Goal: Transaction & Acquisition: Purchase product/service

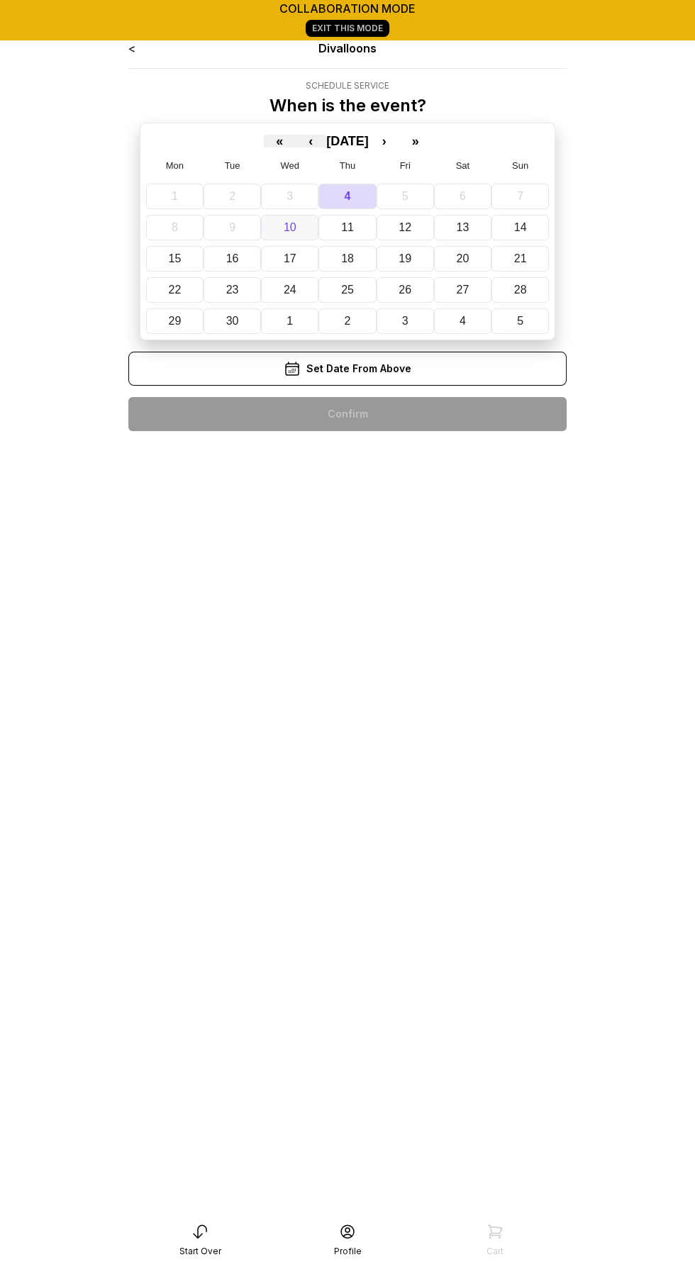
click at [286, 224] on abbr "10" at bounding box center [290, 227] width 13 height 12
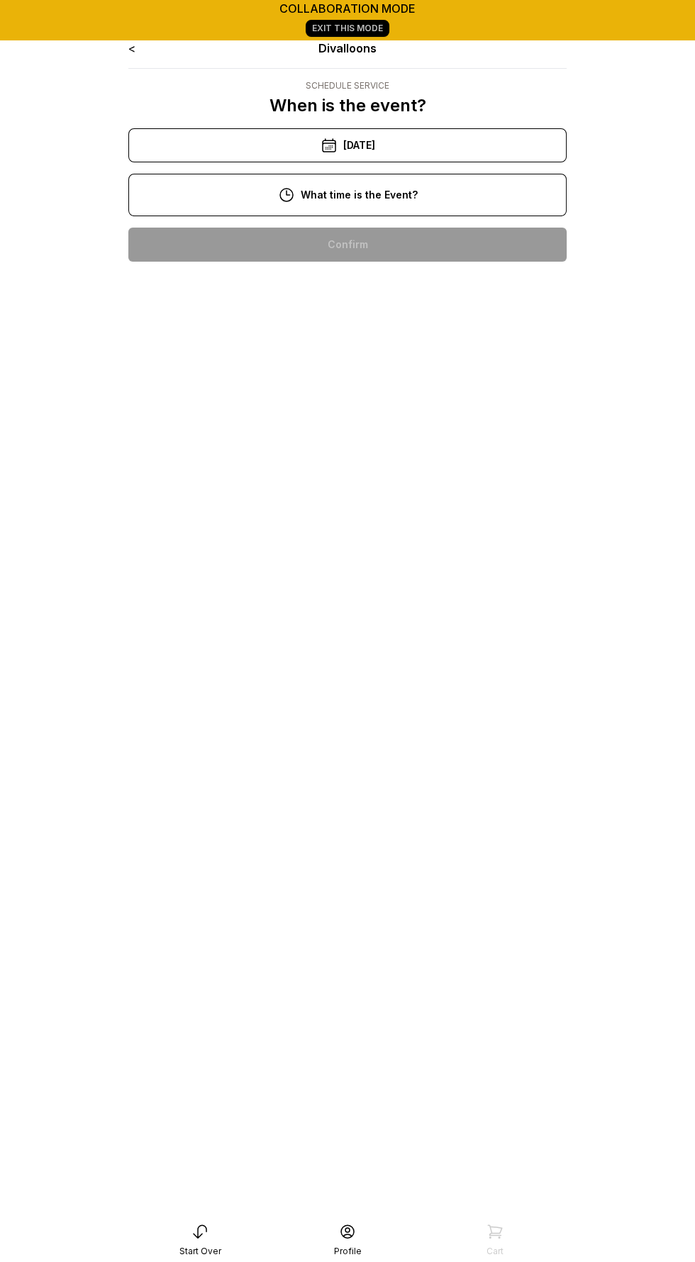
click at [407, 657] on div "7:00 pm" at bounding box center [348, 653] width 416 height 34
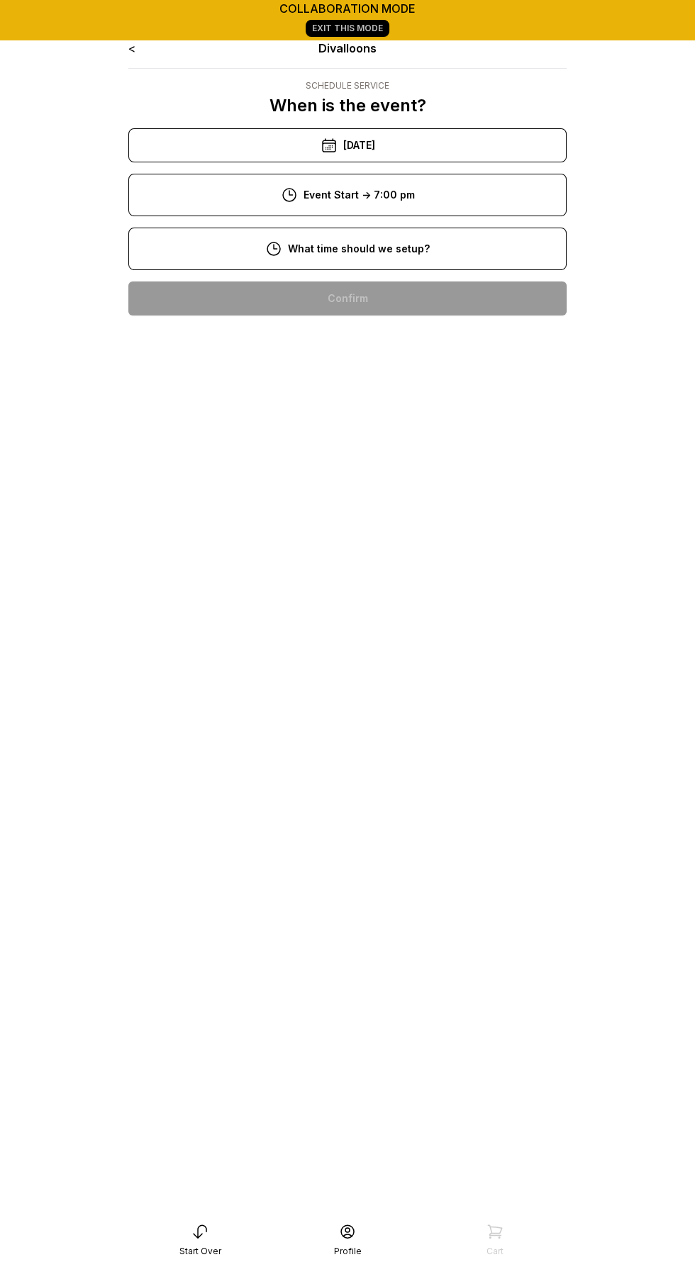
click at [388, 608] on div "6:00 pm" at bounding box center [348, 608] width 416 height 34
click at [387, 657] on div "7:00 pm" at bounding box center [348, 653] width 416 height 34
click at [388, 316] on div "8:00 am" at bounding box center [348, 298] width 416 height 34
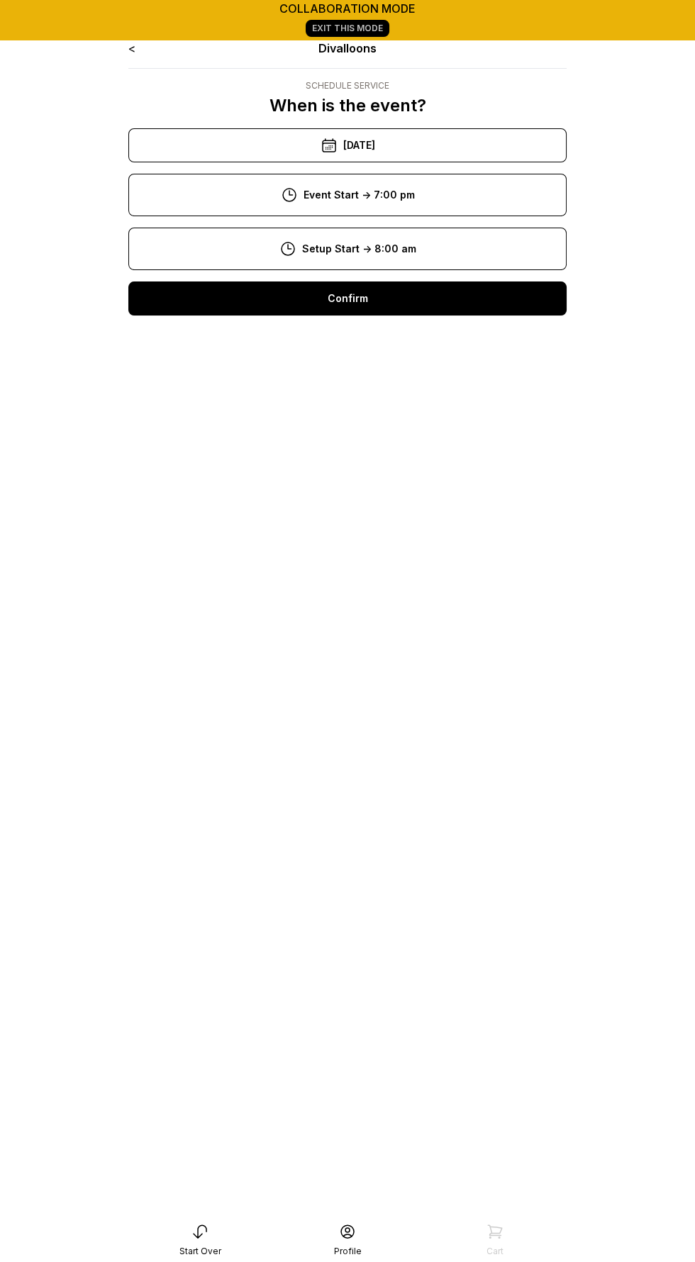
click at [433, 706] on div "8:00 pm" at bounding box center [348, 698] width 416 height 34
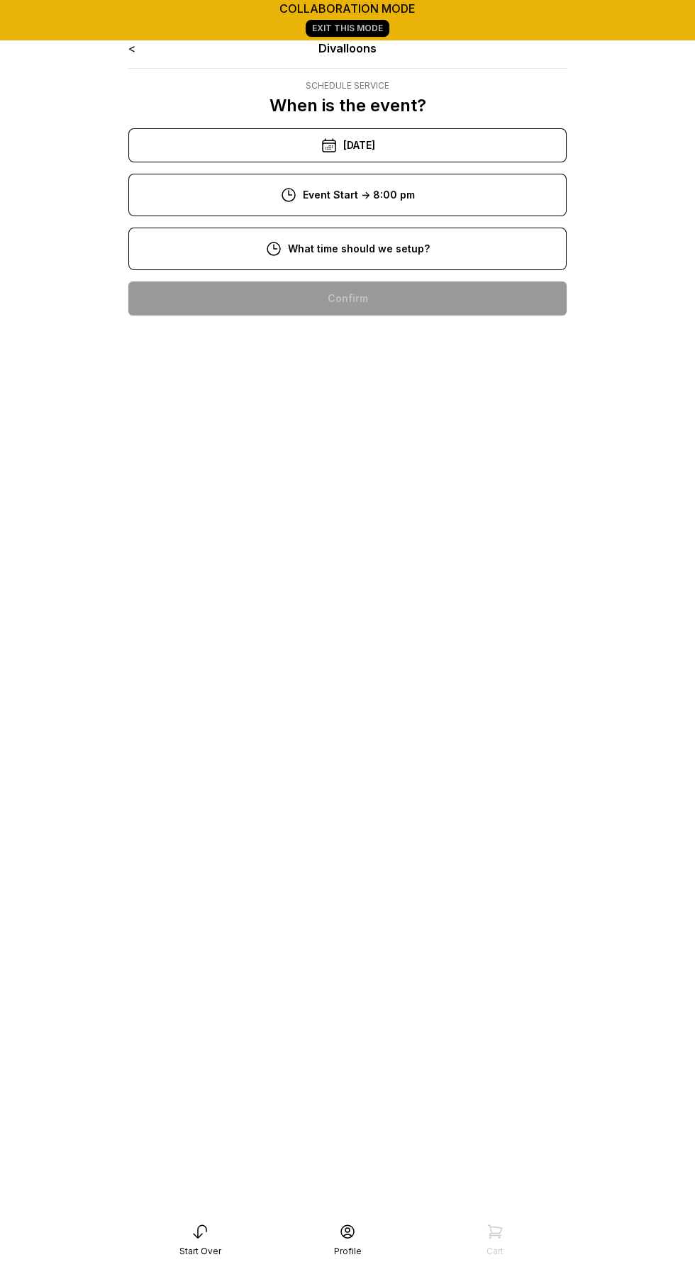
click at [359, 749] on div "6:00 pm" at bounding box center [348, 752] width 416 height 34
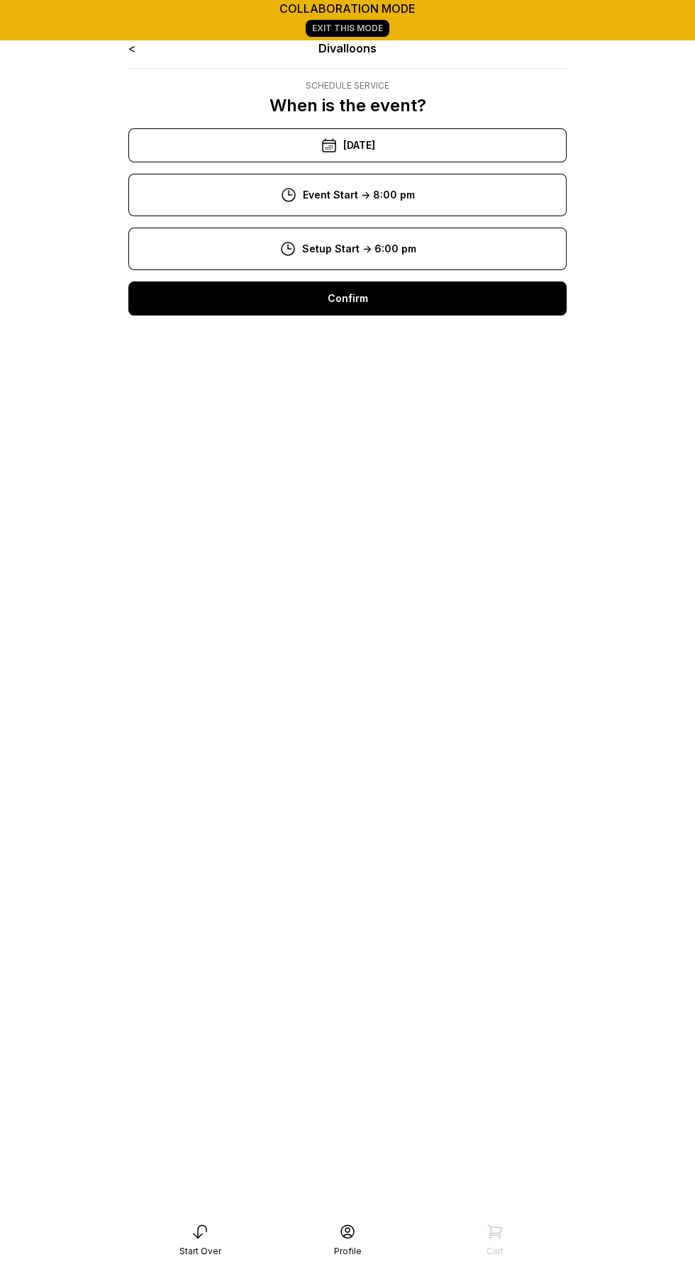
click at [457, 308] on div "Confirm" at bounding box center [347, 298] width 438 height 34
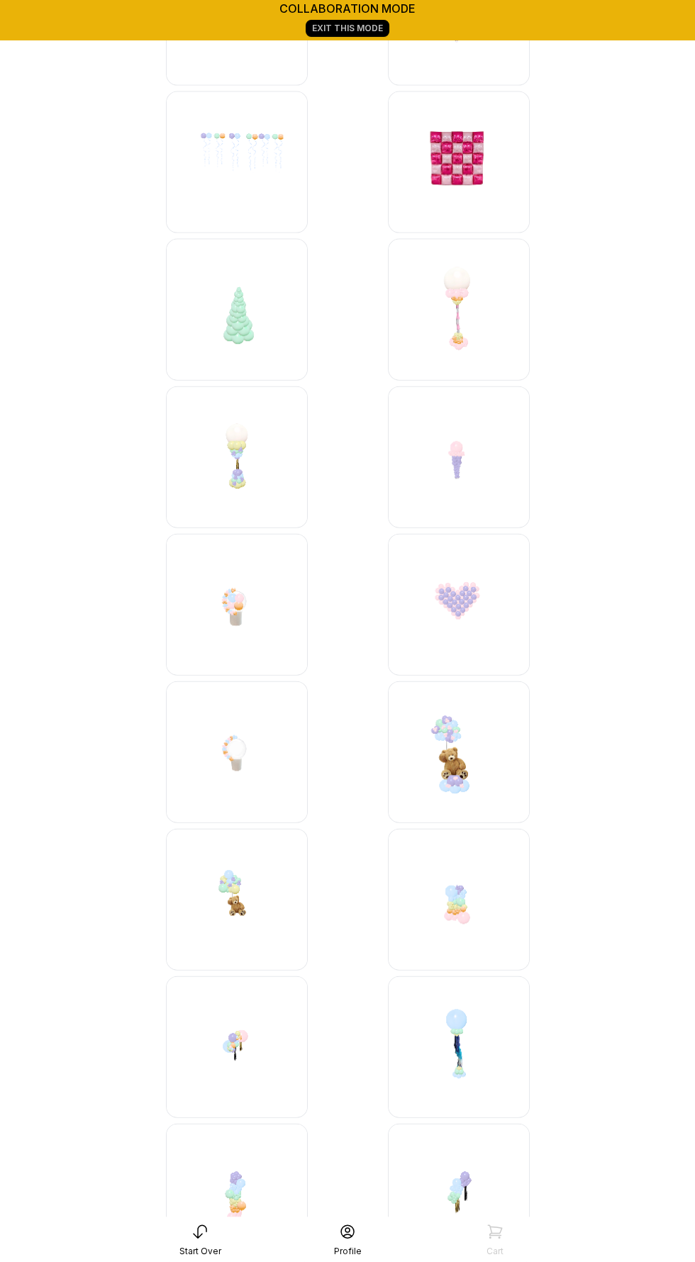
scroll to position [4518, 0]
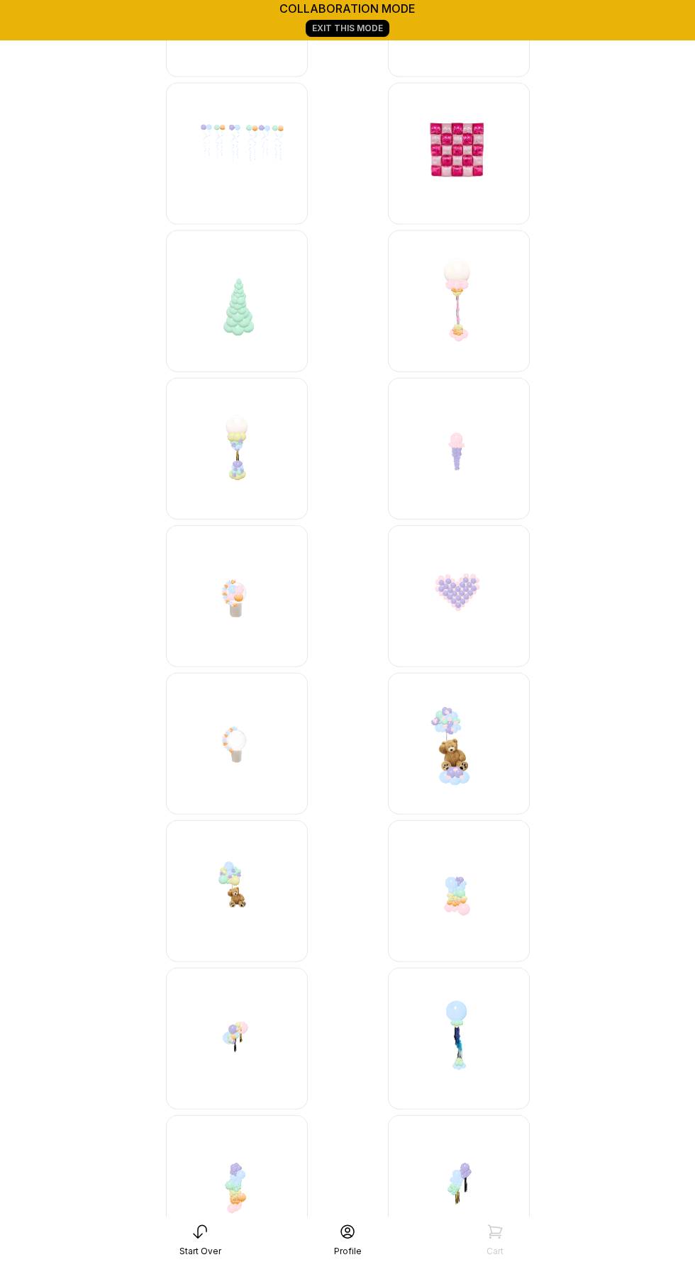
click at [233, 741] on img at bounding box center [237, 744] width 142 height 142
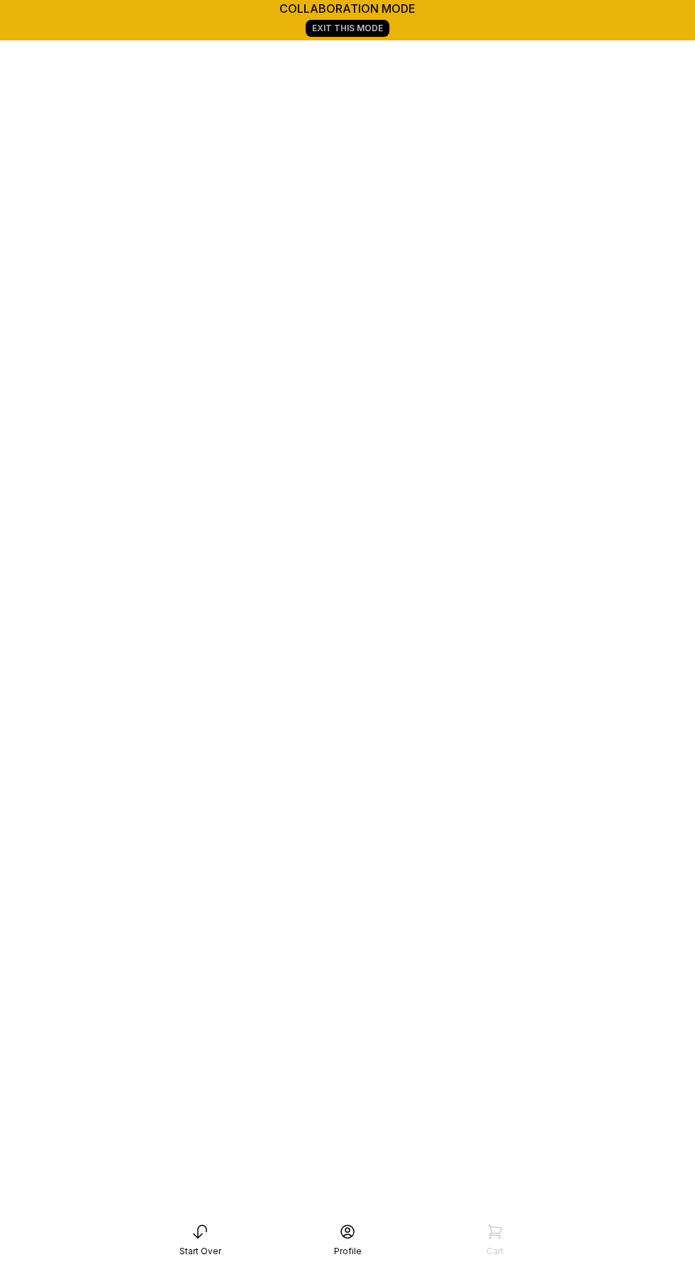
scroll to position [291, 0]
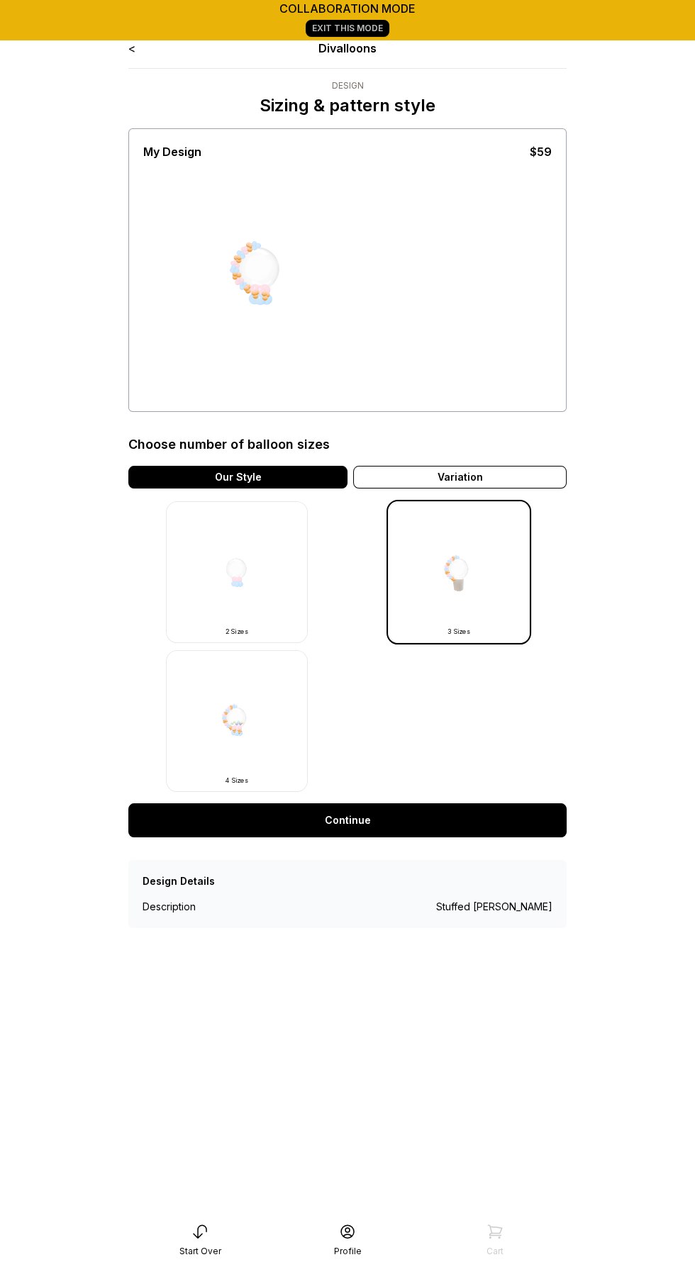
click at [258, 694] on img at bounding box center [237, 721] width 142 height 142
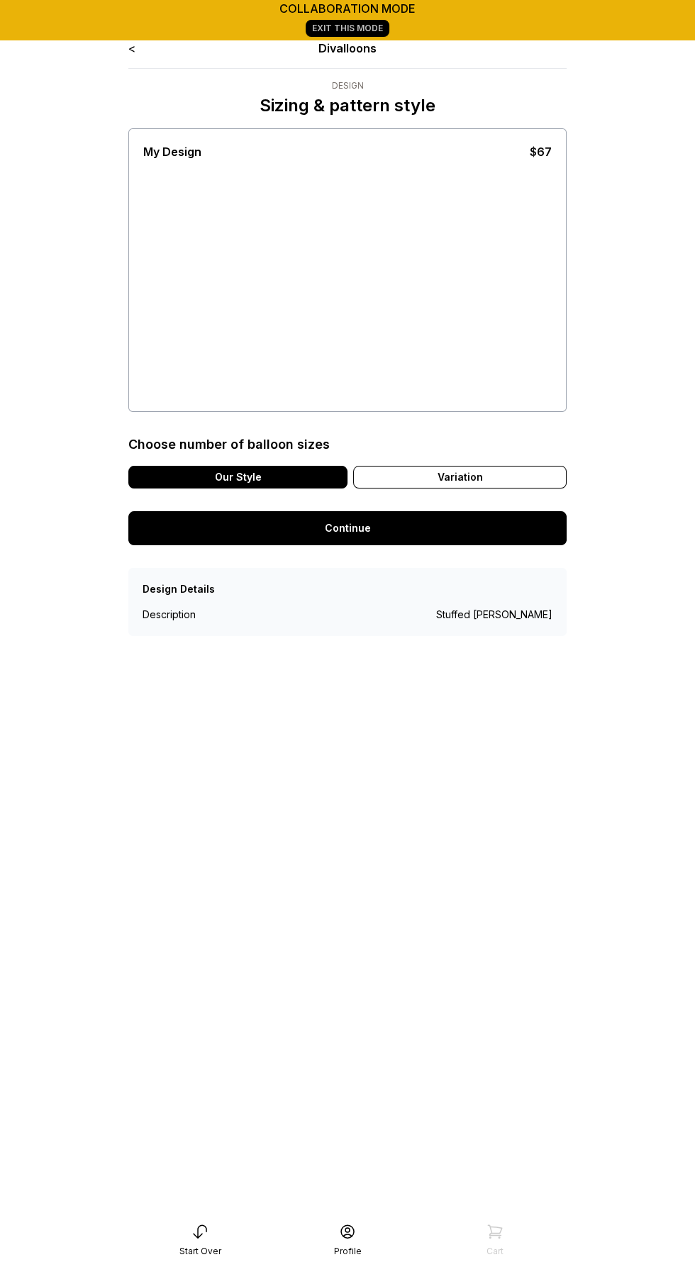
click at [265, 724] on div "< Divalloons Design Sizing & pattern style My Design $67 Choose number of ballo…" at bounding box center [347, 659] width 461 height 1262
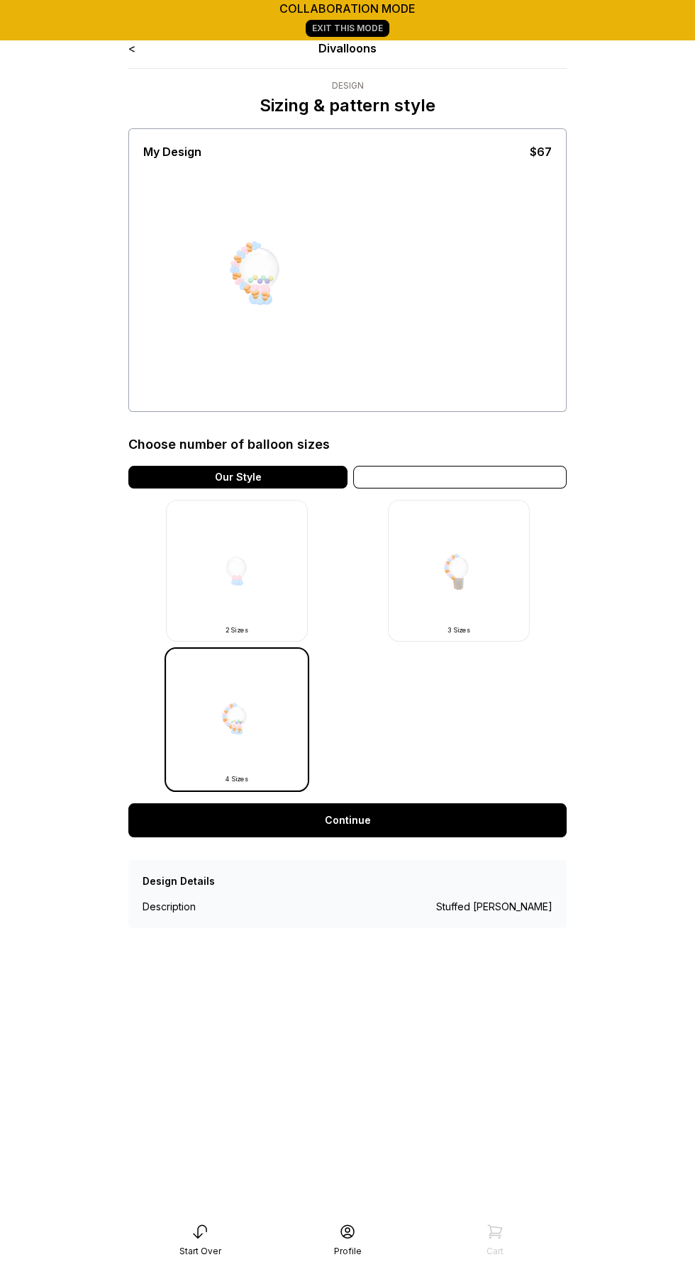
click at [509, 469] on div "Variation" at bounding box center [459, 477] width 213 height 23
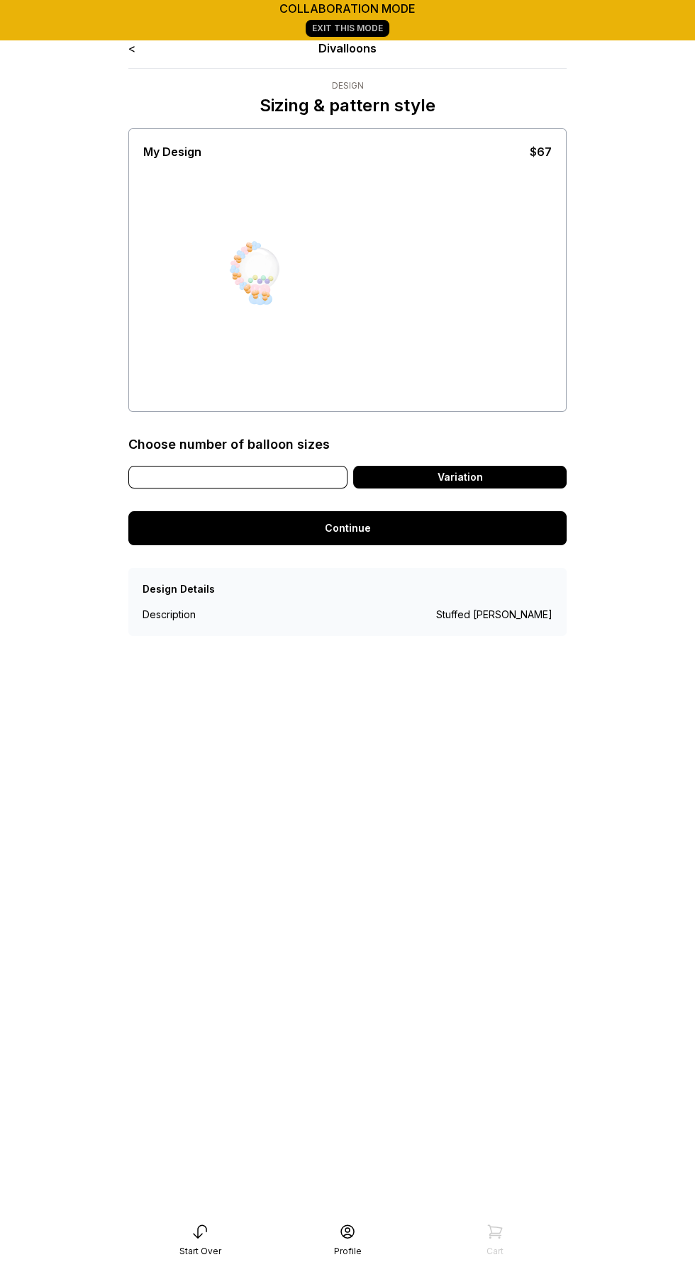
click at [285, 479] on div "Our Style" at bounding box center [237, 477] width 219 height 23
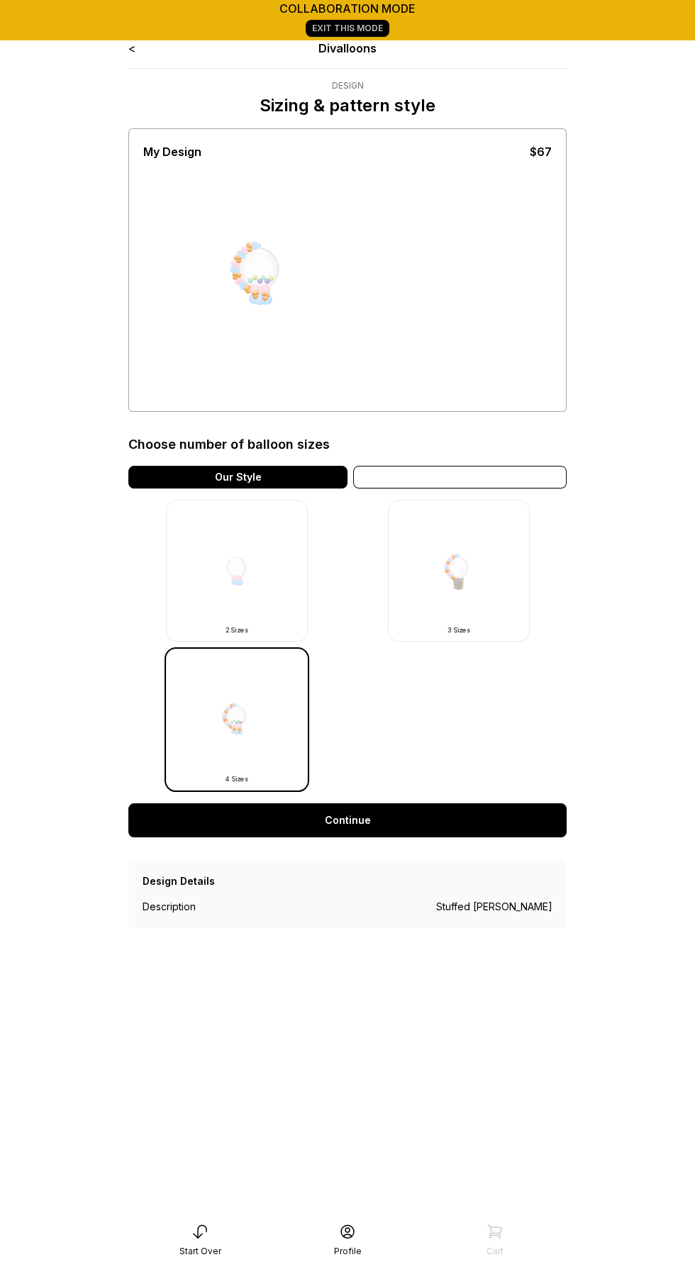
click at [535, 469] on div "Variation" at bounding box center [459, 477] width 213 height 23
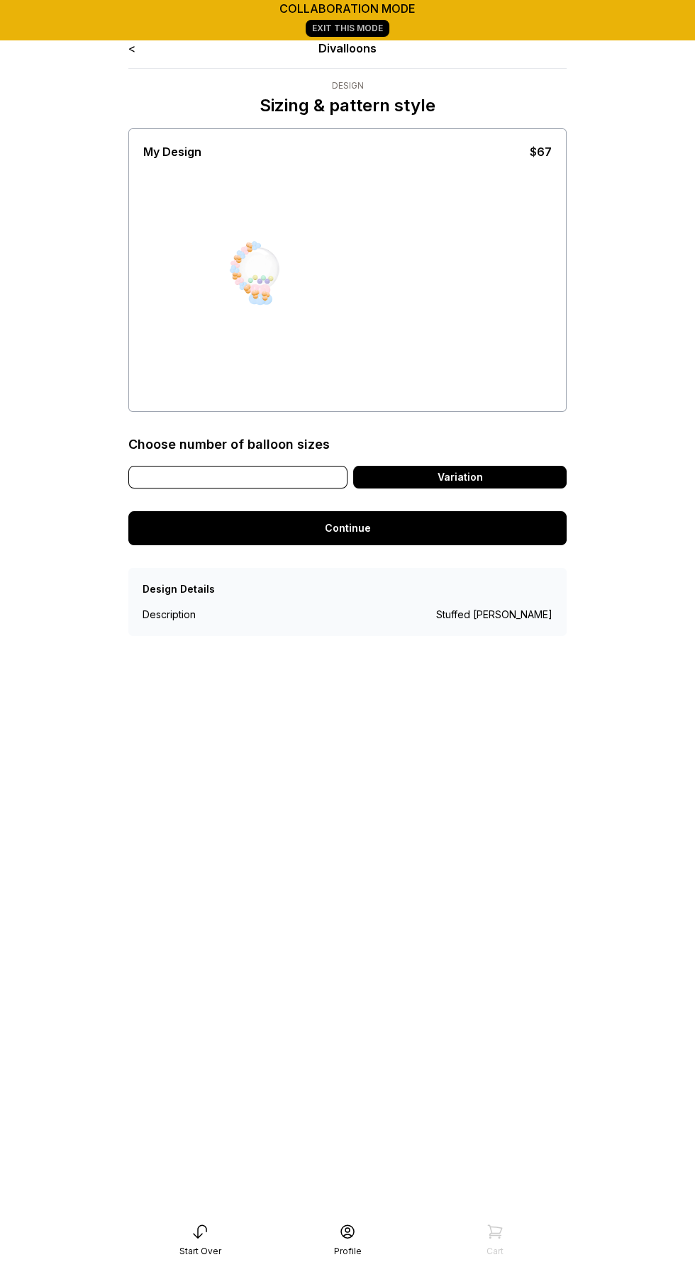
click at [276, 466] on div "Our Style" at bounding box center [237, 477] width 219 height 23
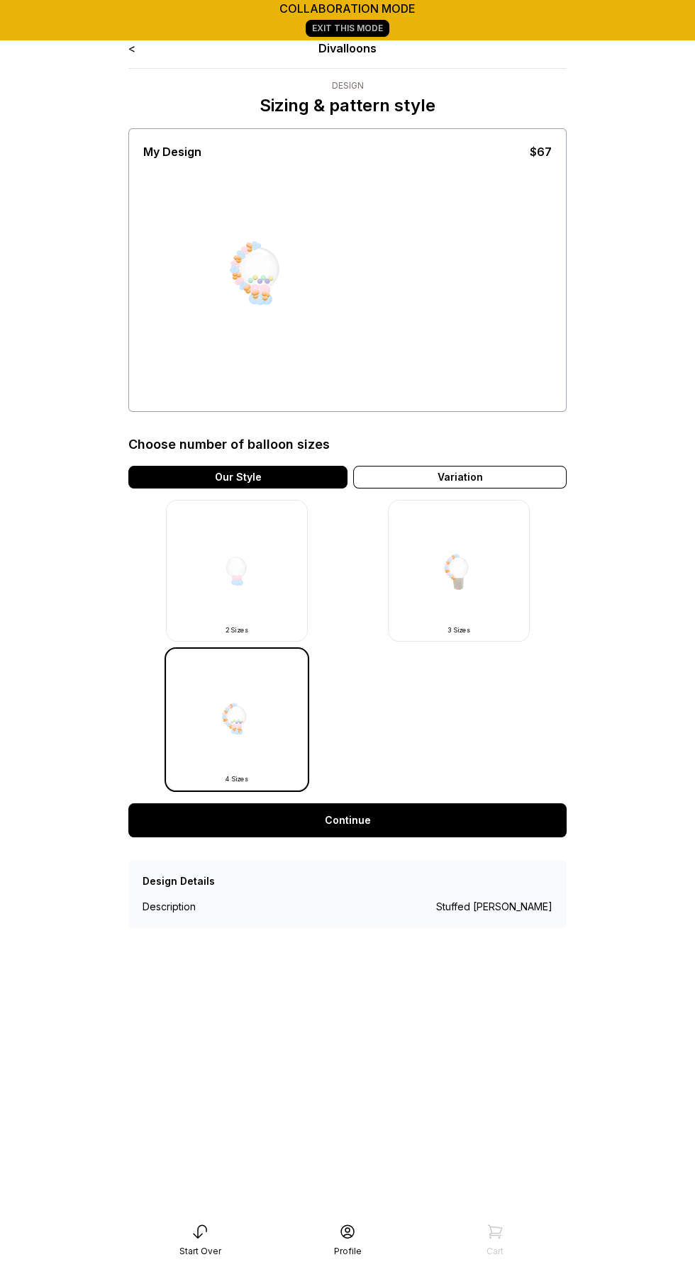
click at [398, 822] on link "Continue" at bounding box center [347, 820] width 438 height 34
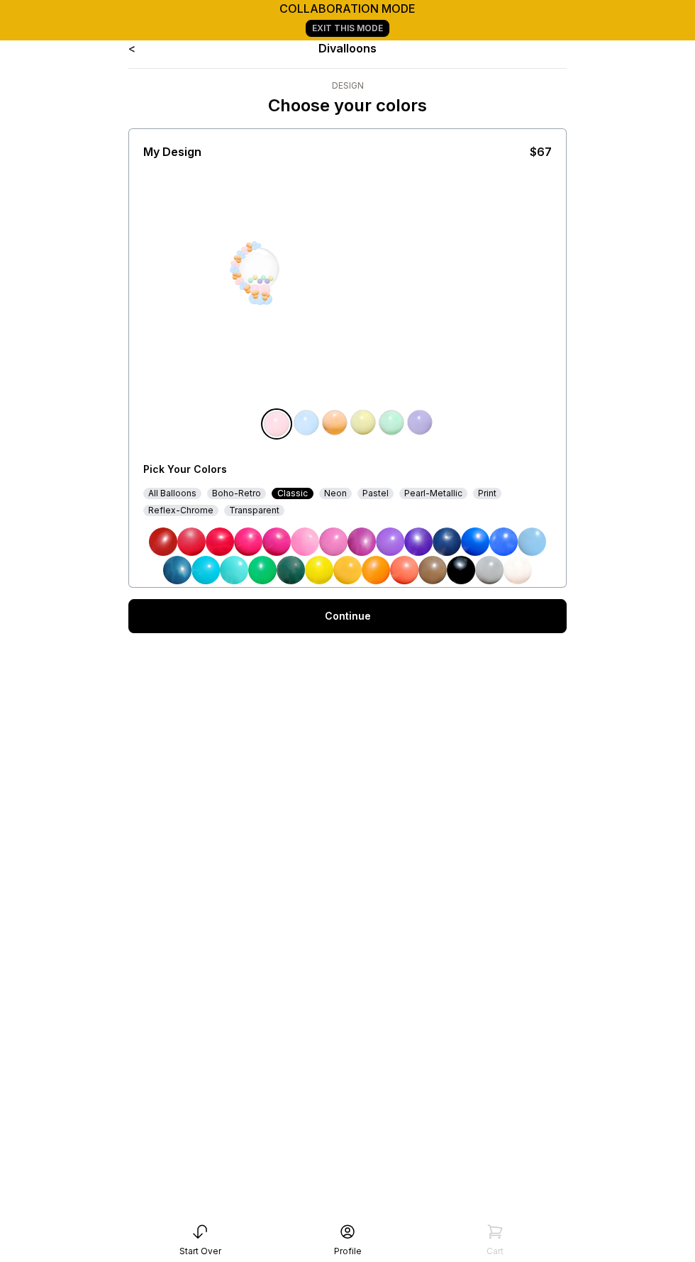
click at [467, 568] on img at bounding box center [461, 570] width 28 height 28
click at [315, 429] on img at bounding box center [306, 422] width 28 height 28
click at [180, 491] on div "All Balloons" at bounding box center [172, 493] width 58 height 11
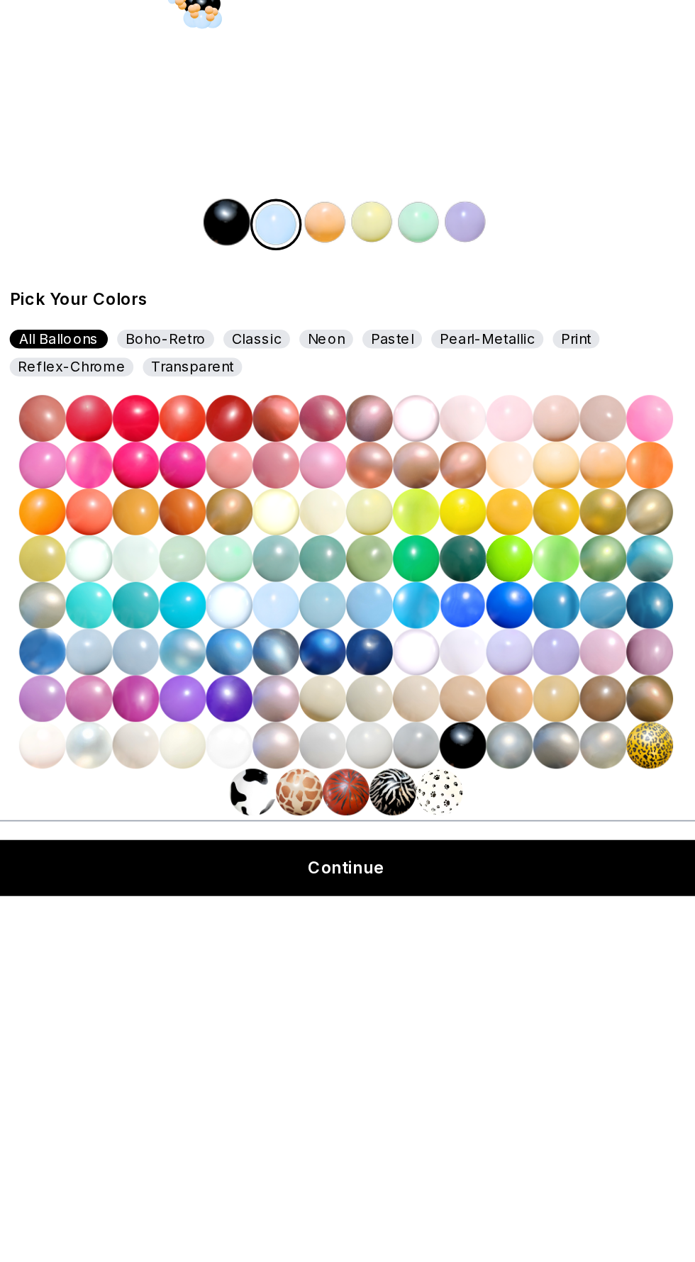
click at [497, 622] on img at bounding box center [503, 627] width 28 height 28
click at [328, 419] on img at bounding box center [334, 422] width 28 height 28
click at [447, 734] on img at bounding box center [447, 740] width 28 height 28
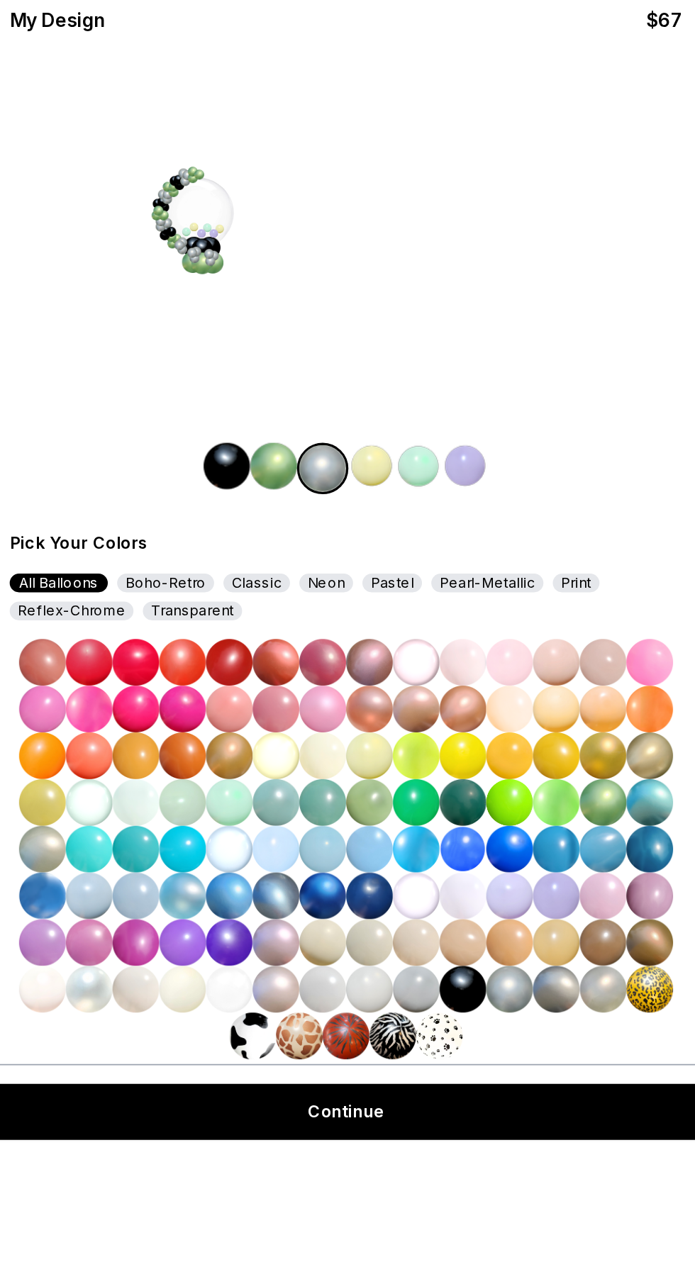
click at [356, 413] on img at bounding box center [363, 422] width 28 height 28
click at [413, 613] on img at bounding box center [418, 627] width 28 height 28
click at [296, 419] on img at bounding box center [303, 422] width 28 height 28
click at [415, 618] on img at bounding box center [418, 627] width 28 height 28
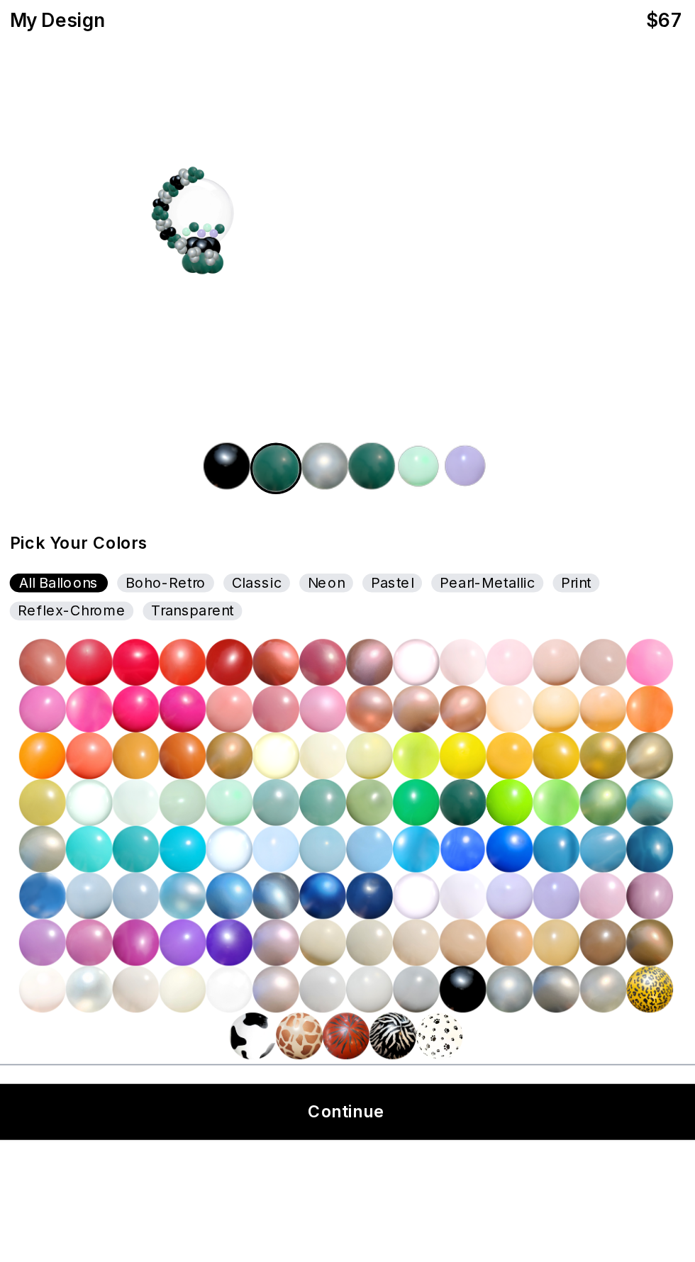
click at [385, 423] on img at bounding box center [391, 422] width 28 height 28
click at [450, 739] on img at bounding box center [447, 740] width 28 height 28
click at [413, 417] on img at bounding box center [420, 422] width 28 height 28
click at [420, 738] on img at bounding box center [418, 740] width 28 height 28
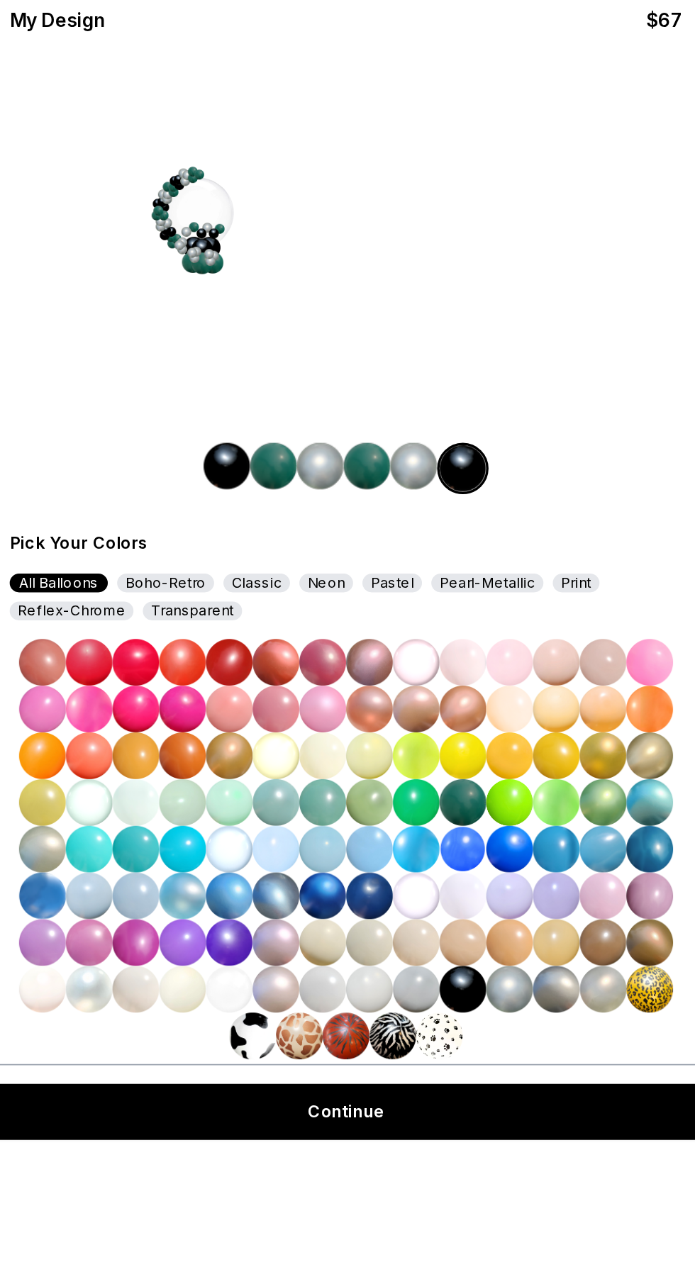
click at [427, 808] on link "Continue" at bounding box center [347, 815] width 438 height 34
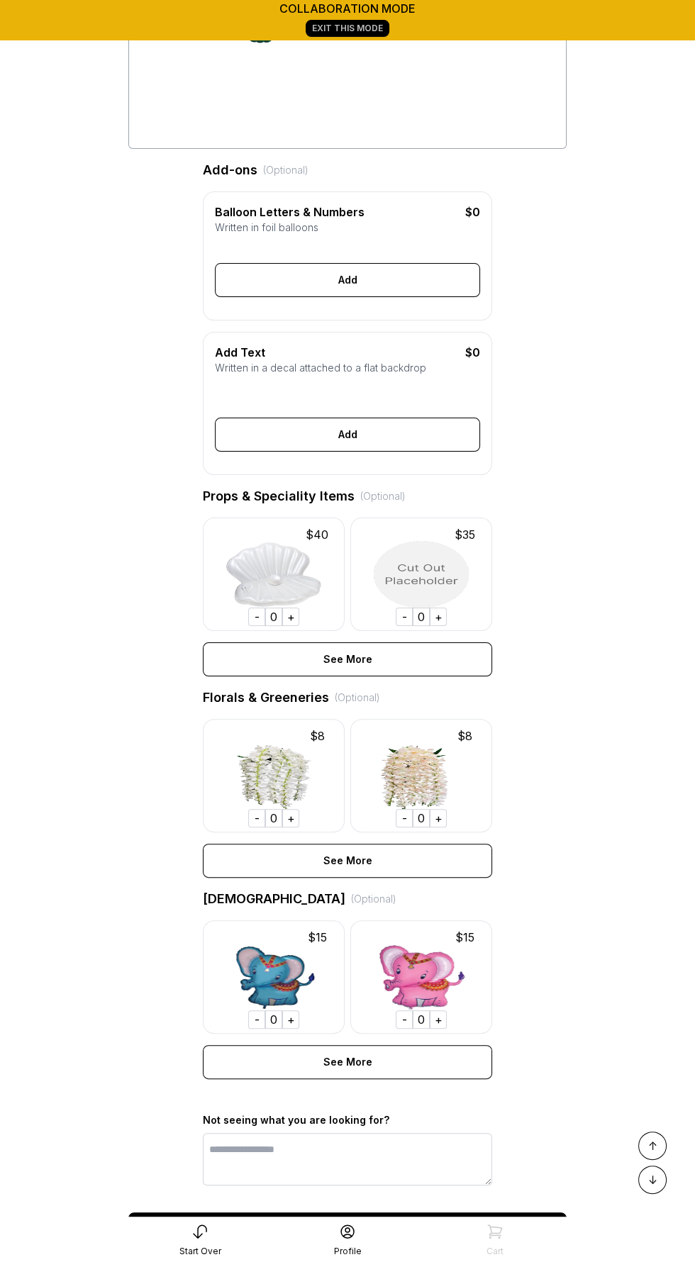
scroll to position [261, 0]
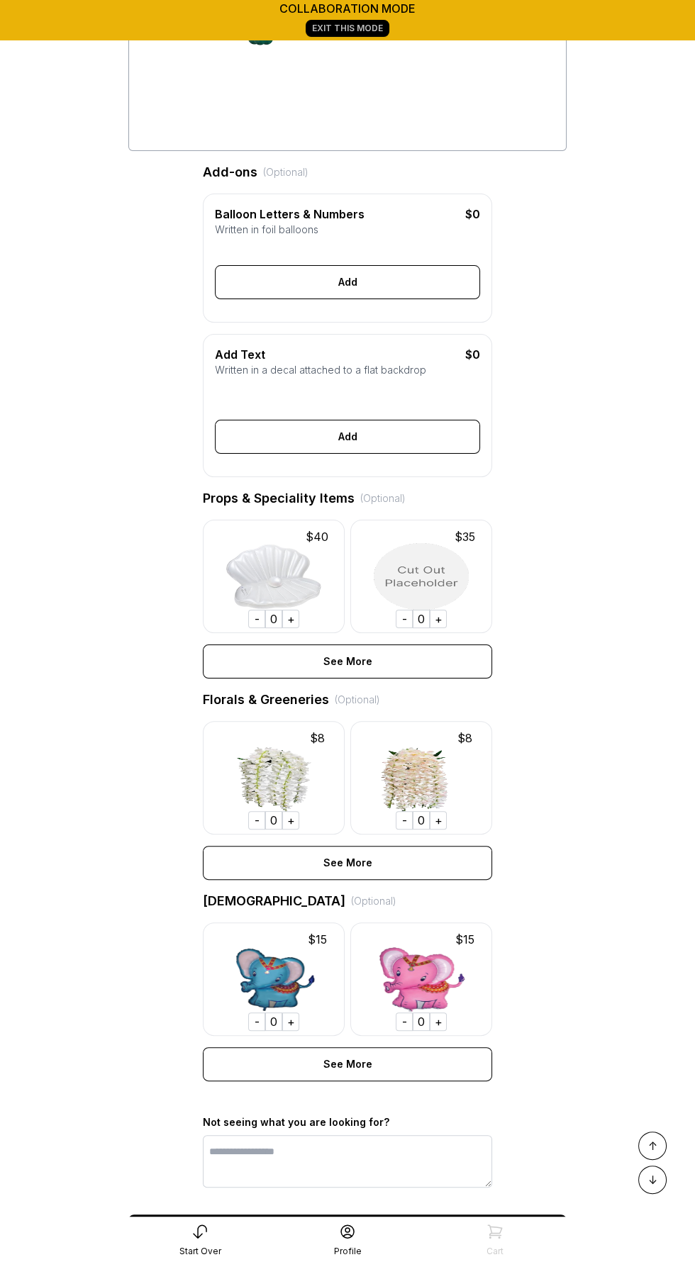
click at [402, 1232] on div "Add & Continue" at bounding box center [347, 1232] width 438 height 34
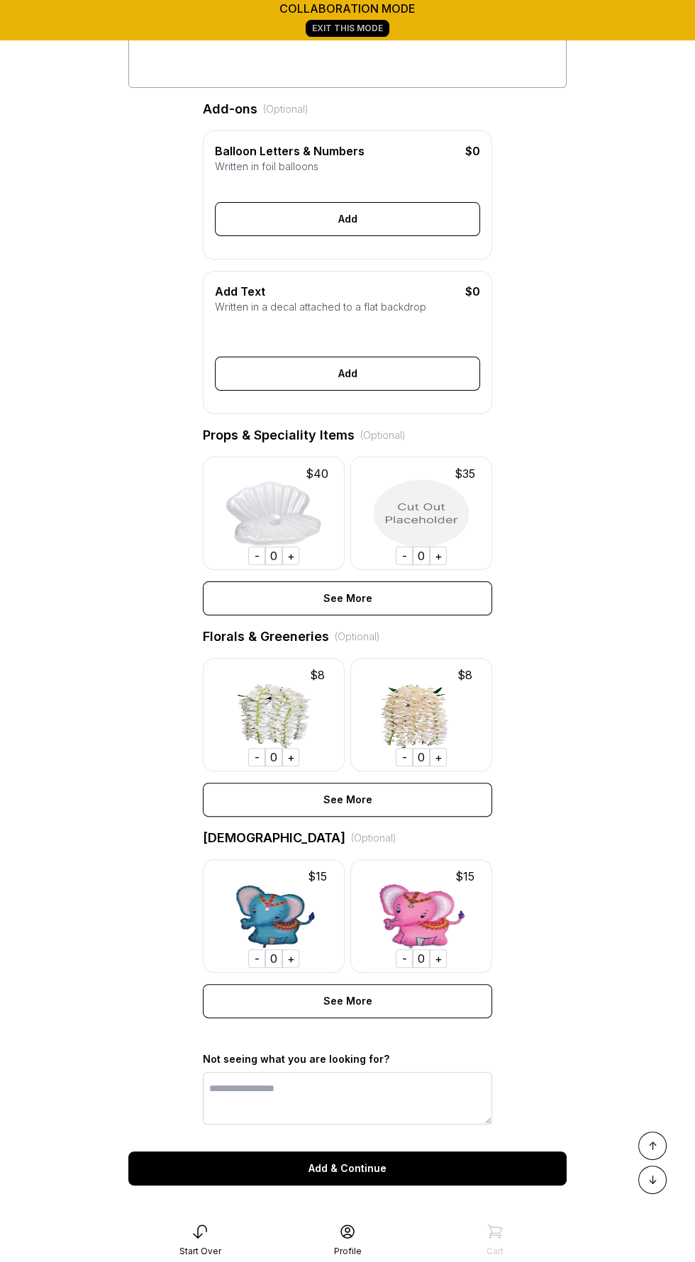
scroll to position [363, 0]
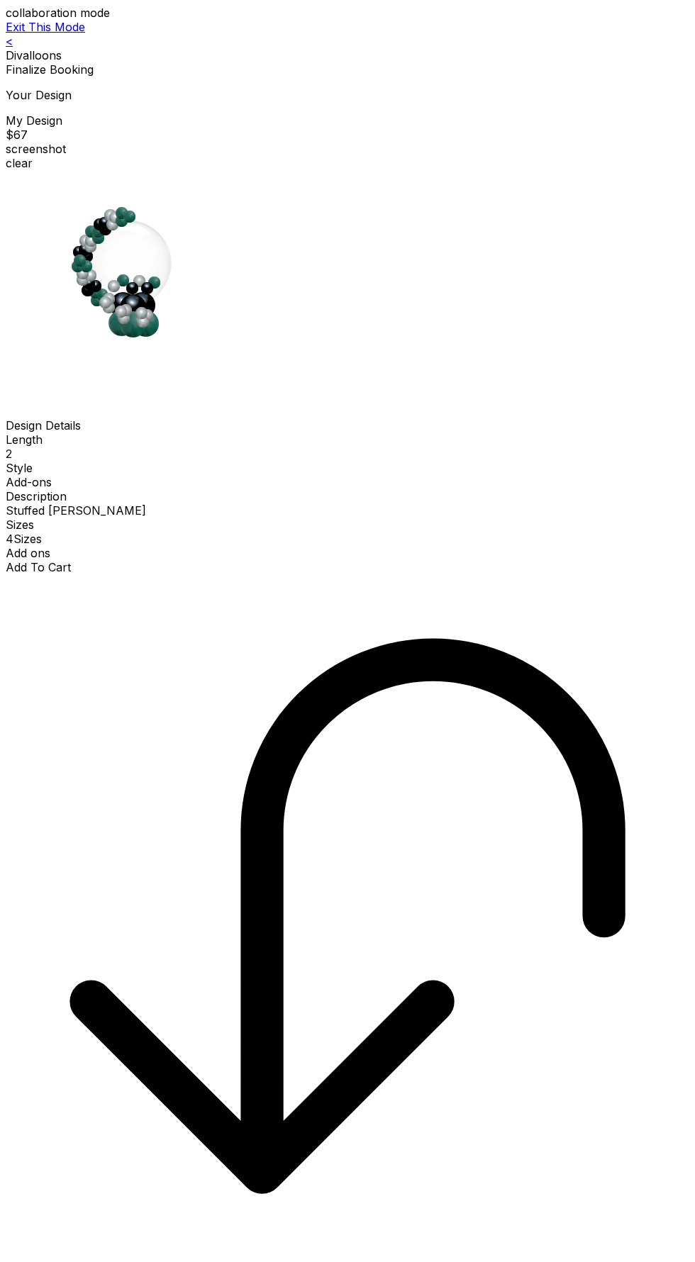
click at [385, 574] on div "Add To Cart" at bounding box center [348, 567] width 684 height 14
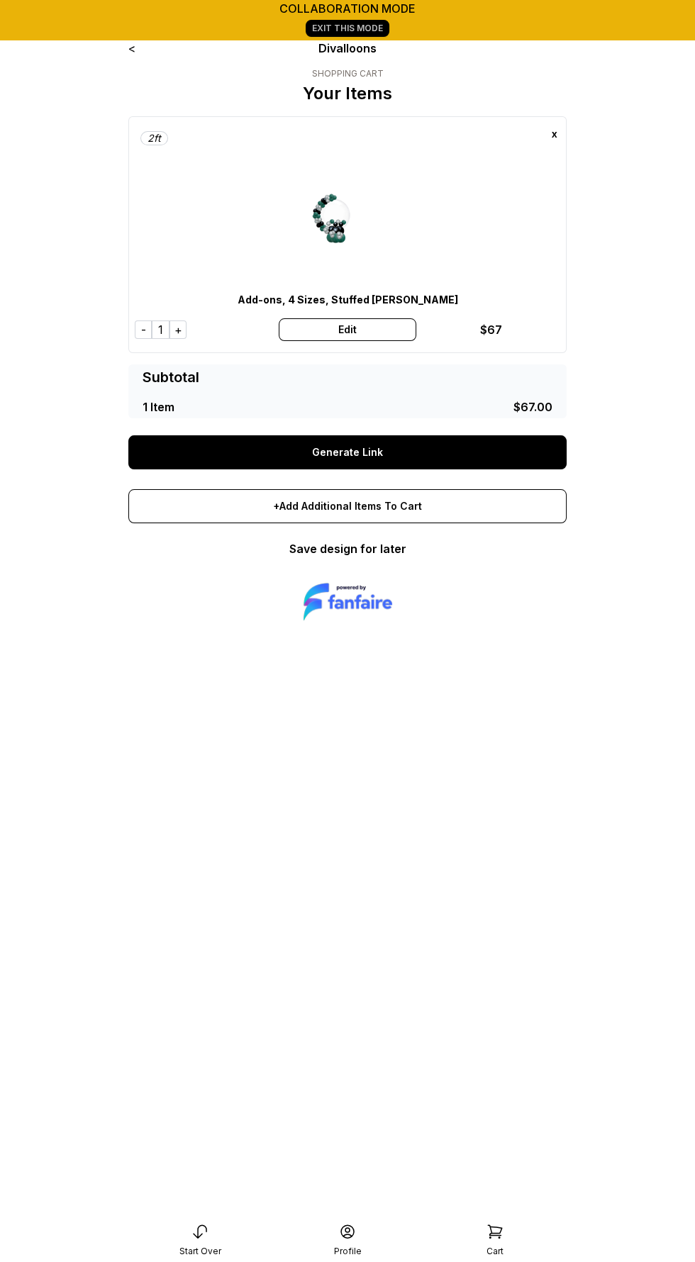
click at [427, 513] on div "+Add Additional Items To Cart" at bounding box center [347, 506] width 438 height 34
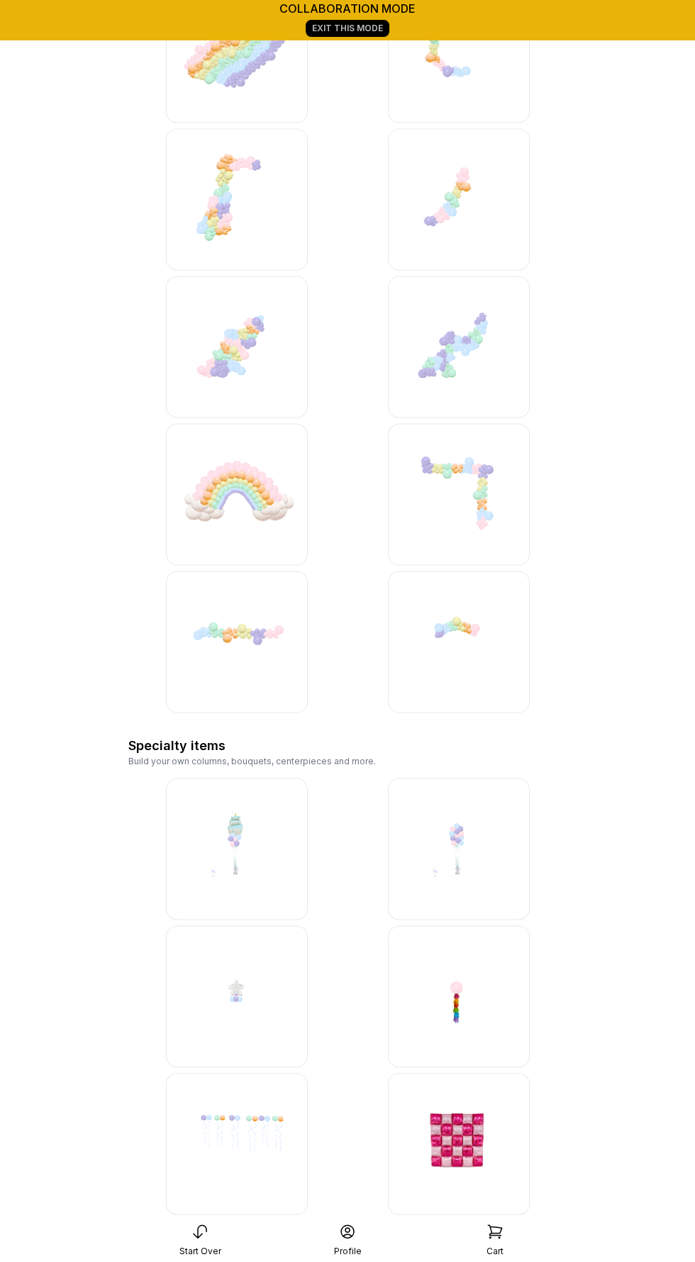
scroll to position [3527, 0]
click at [476, 837] on img at bounding box center [459, 850] width 142 height 142
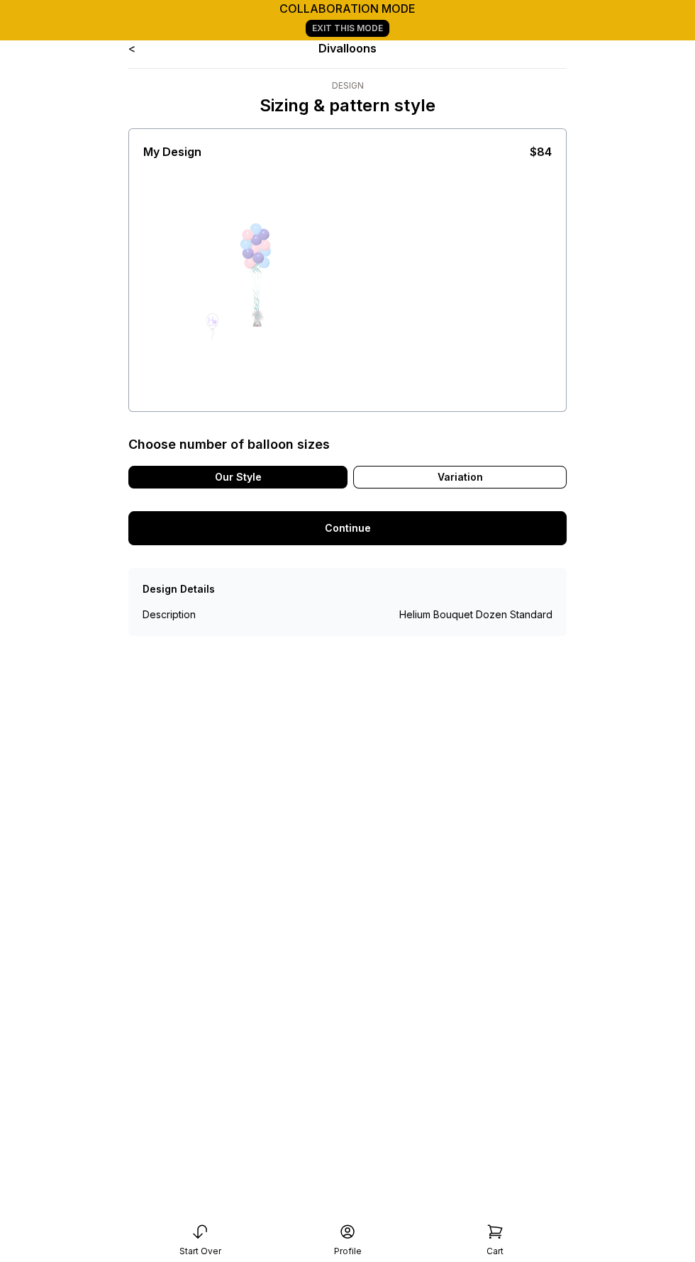
click at [515, 466] on div "Our Style Variation" at bounding box center [347, 477] width 438 height 23
click at [504, 471] on div "Variation" at bounding box center [459, 477] width 213 height 23
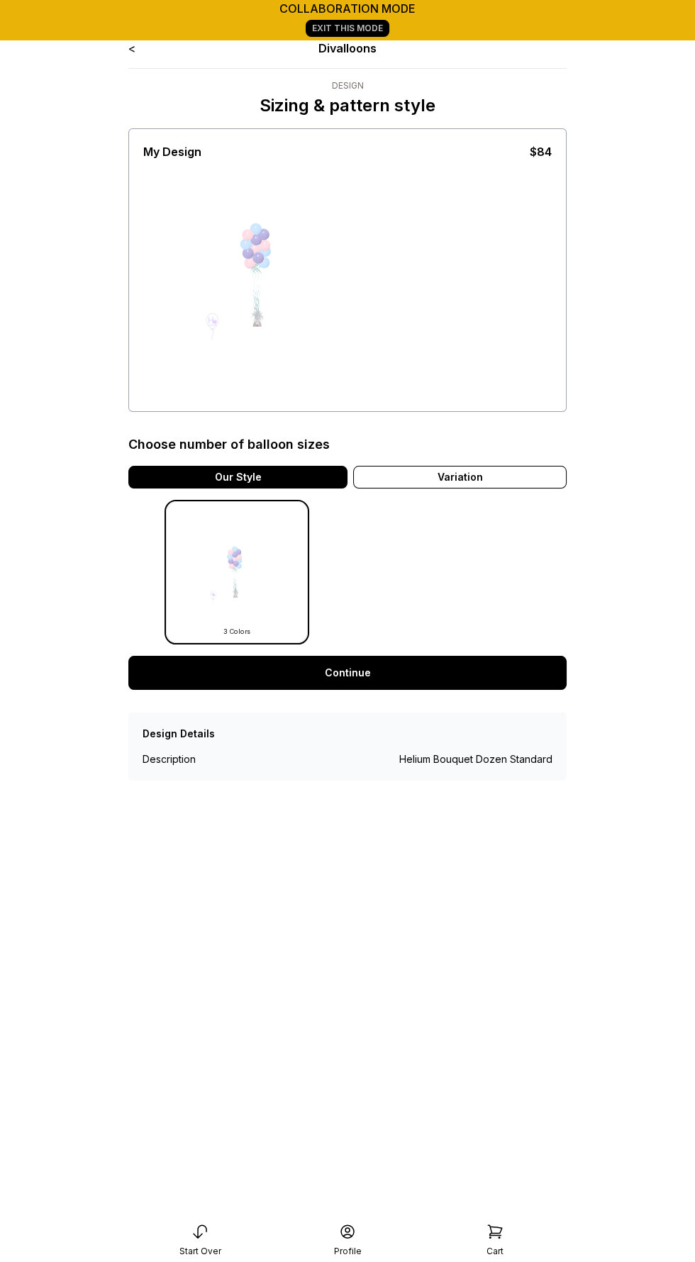
click at [296, 484] on div "Our Style" at bounding box center [237, 477] width 219 height 23
click at [504, 479] on div "Variation" at bounding box center [459, 477] width 213 height 23
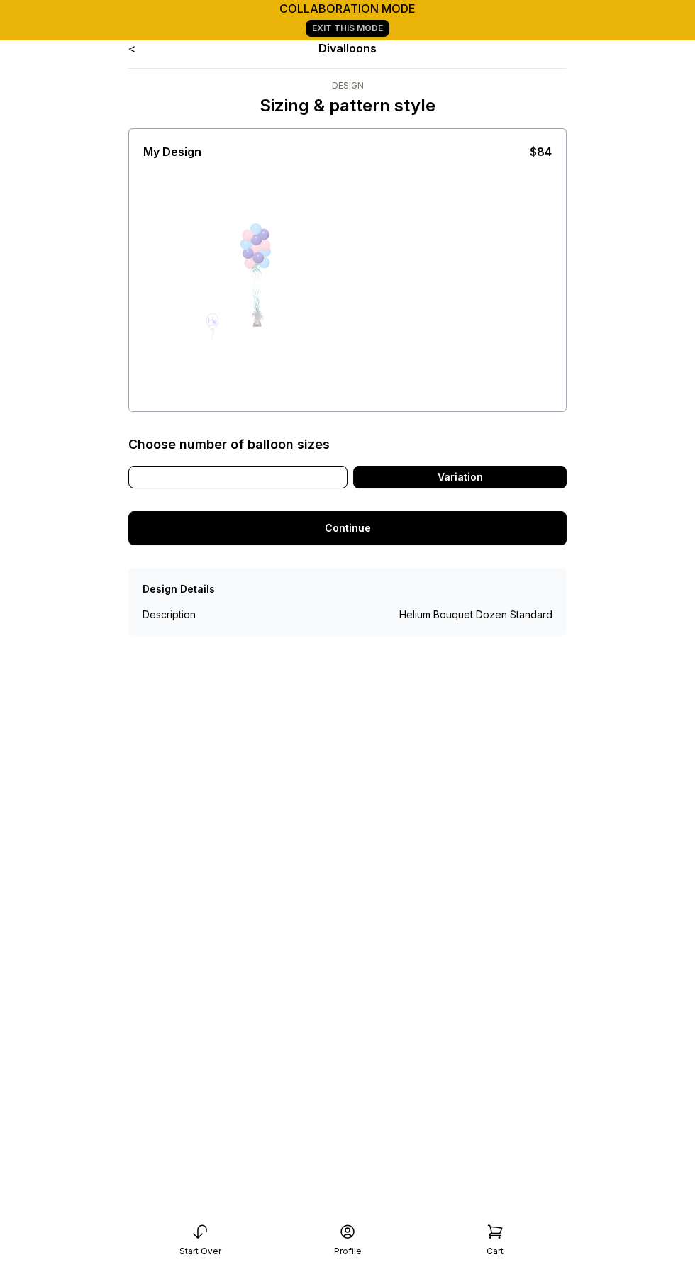
click at [269, 480] on div "Our Style" at bounding box center [237, 477] width 219 height 23
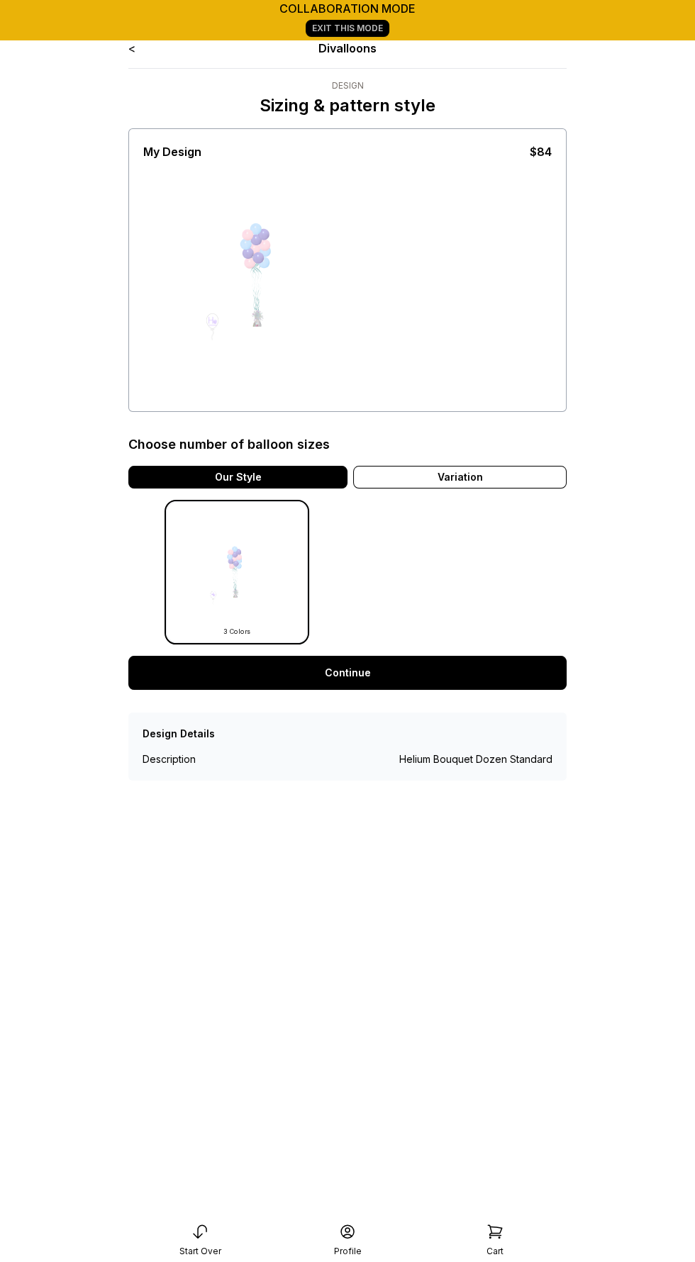
click at [131, 48] on link "<" at bounding box center [131, 48] width 7 height 14
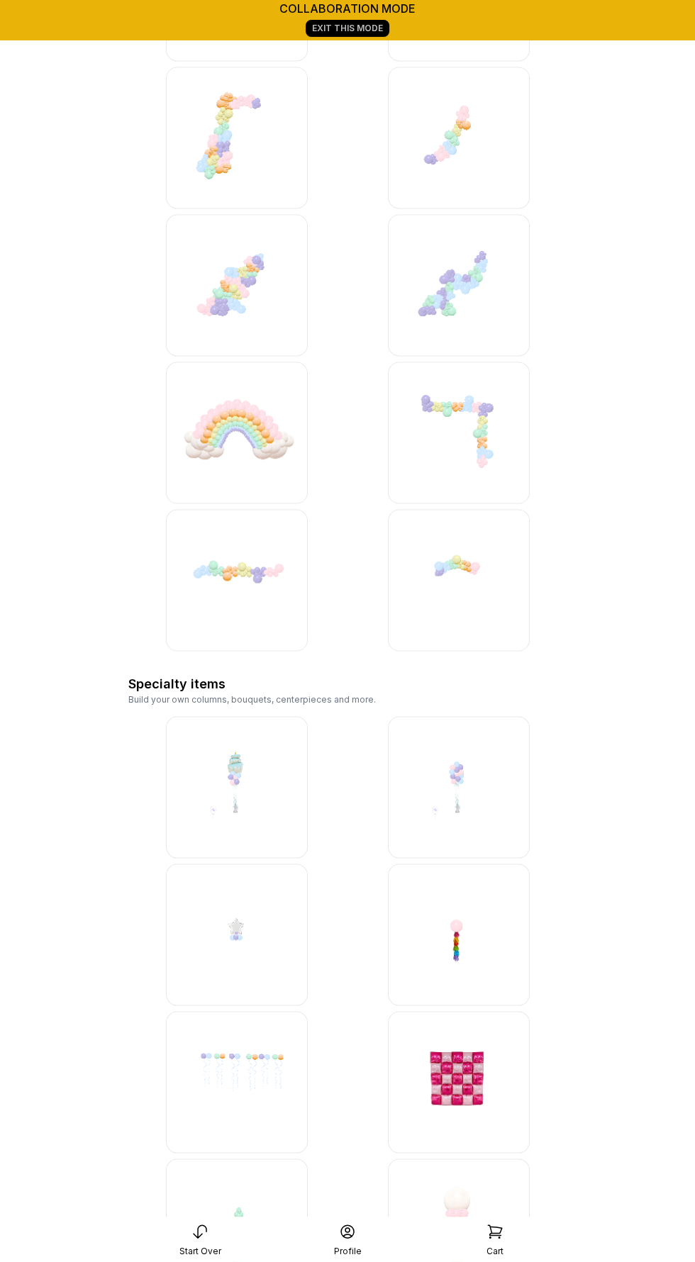
click at [244, 805] on img at bounding box center [237, 787] width 142 height 142
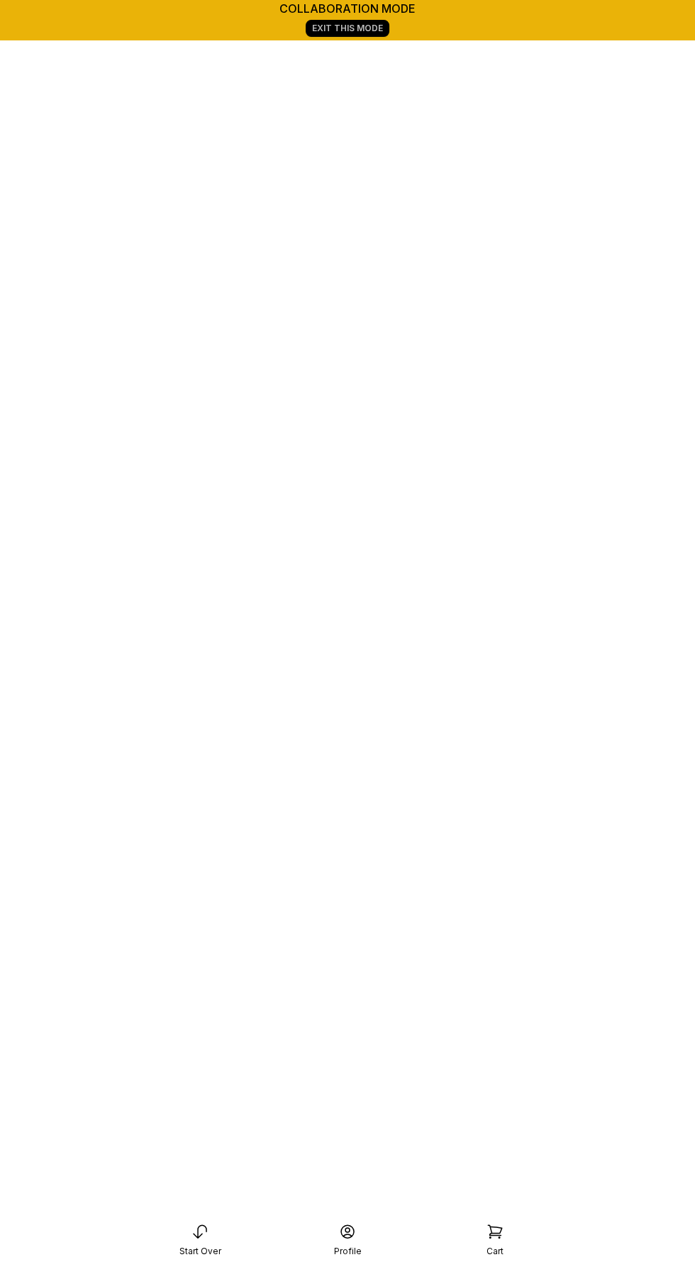
scroll to position [295, 0]
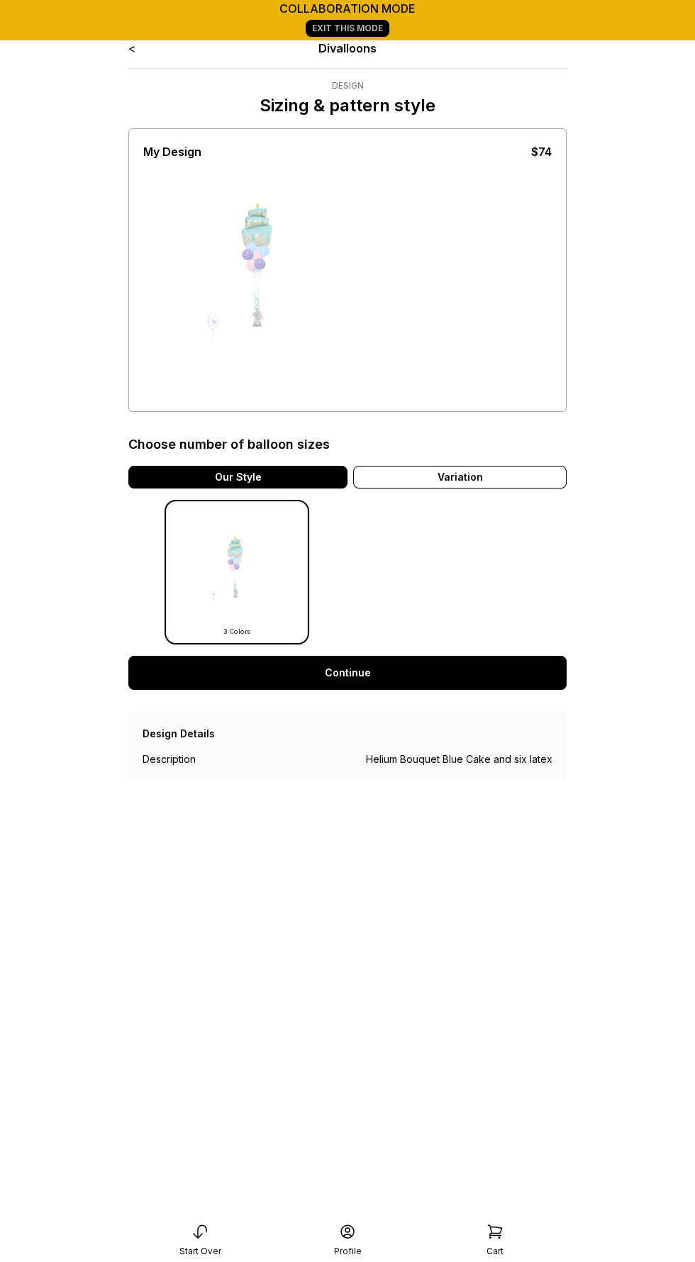
click at [131, 48] on link "<" at bounding box center [131, 48] width 7 height 14
